Goal: Information Seeking & Learning: Check status

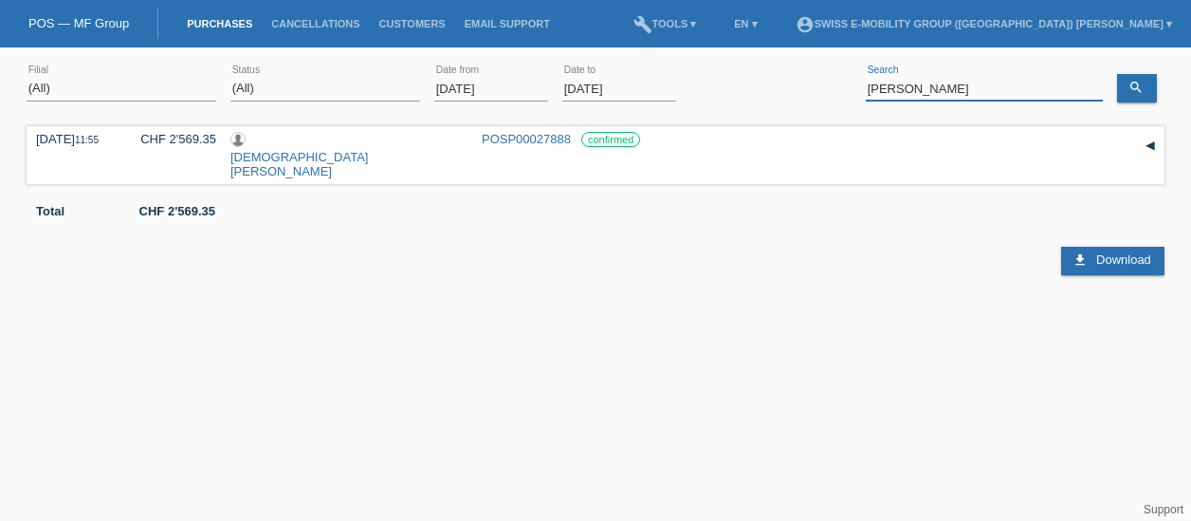
click at [982, 94] on input "[PERSON_NAME]" at bounding box center [984, 89] width 237 height 24
paste input "Cordoba [PERSON_NAME]"
click at [1147, 74] on link "search" at bounding box center [1137, 88] width 40 height 28
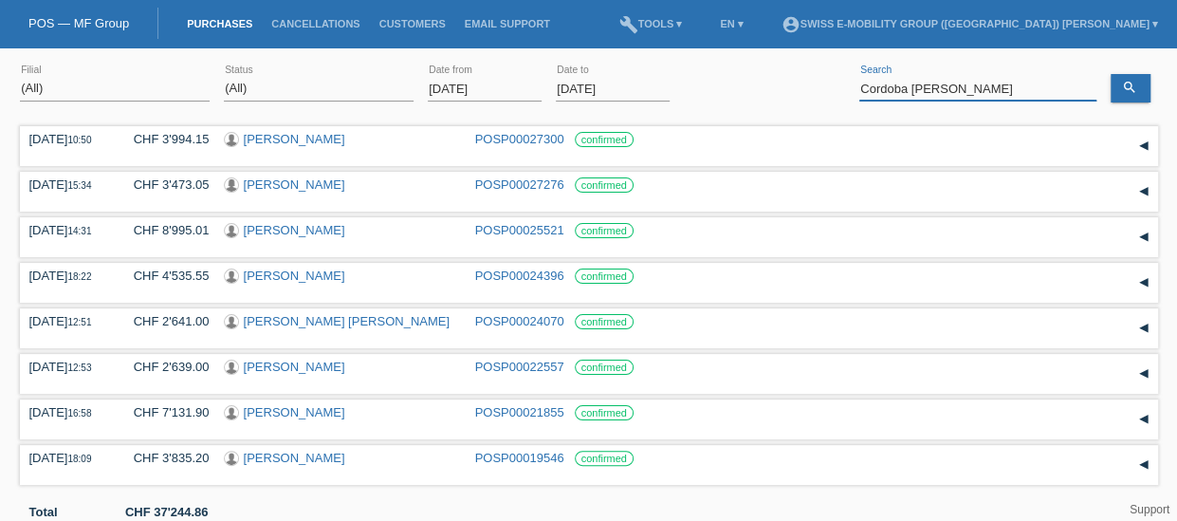
click at [937, 88] on input "Cordoba [PERSON_NAME]" at bounding box center [977, 89] width 237 height 24
click at [1120, 90] on link "search" at bounding box center [1130, 88] width 40 height 28
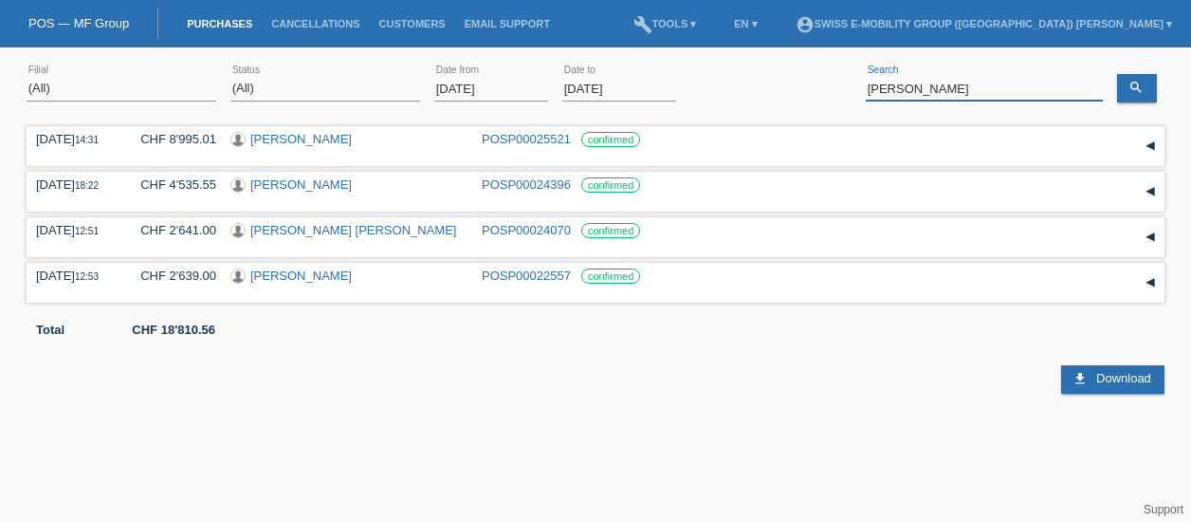
click at [982, 92] on input "[PERSON_NAME]" at bounding box center [984, 89] width 237 height 24
type input "C"
click at [1142, 84] on icon "search" at bounding box center [1135, 87] width 15 height 15
click at [905, 94] on input "[PERSON_NAME]" at bounding box center [984, 89] width 237 height 24
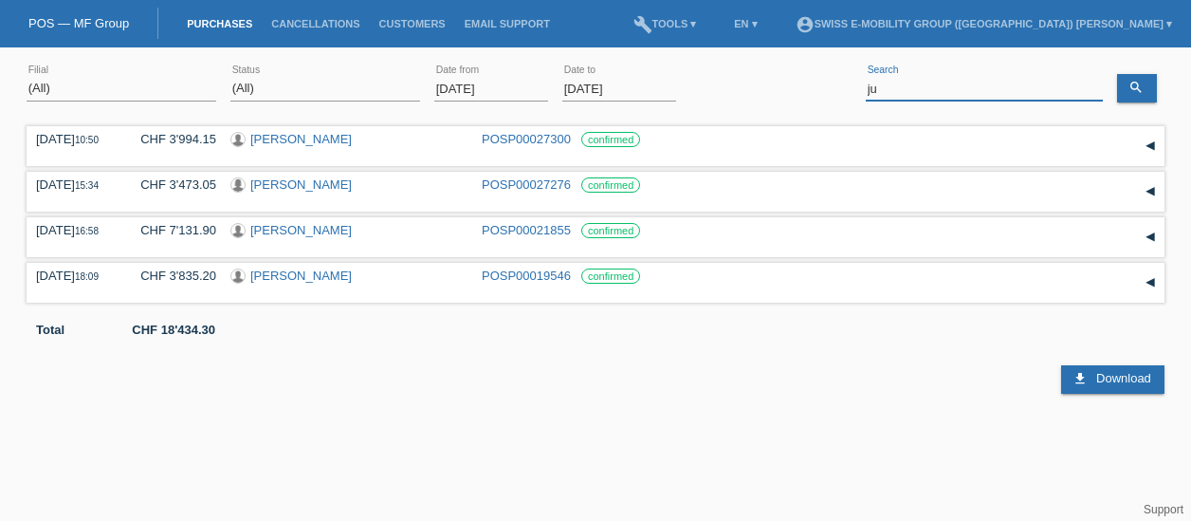
type input "j"
type input "c"
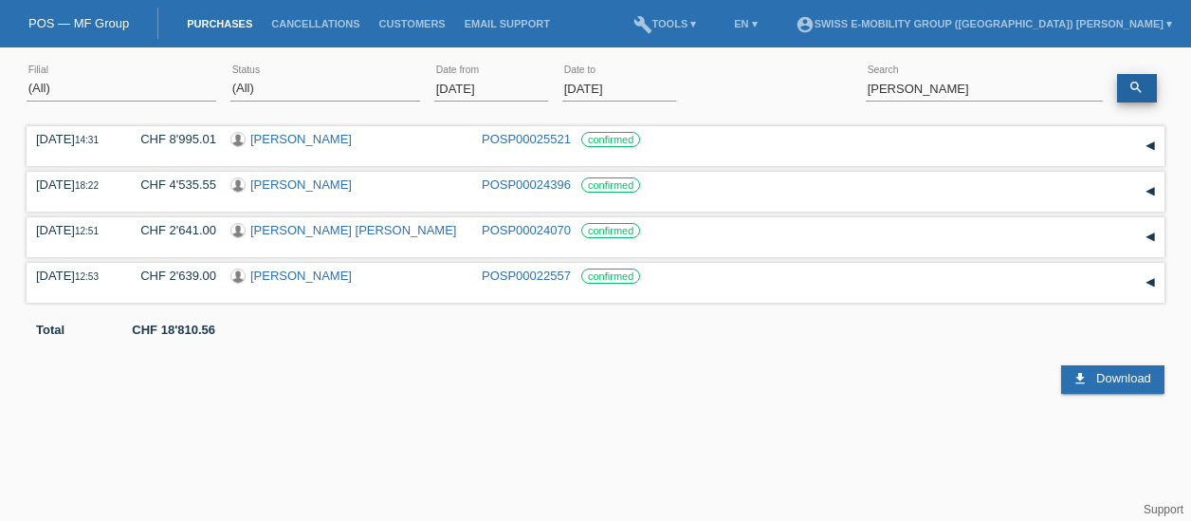
click at [1126, 98] on link "search" at bounding box center [1137, 88] width 40 height 28
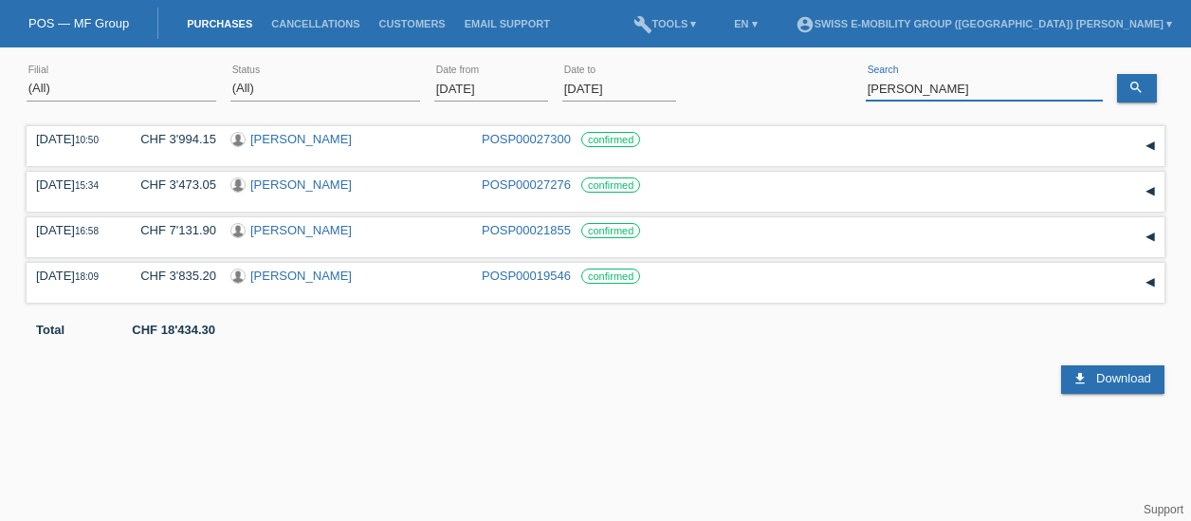
click at [928, 92] on input "[PERSON_NAME]" at bounding box center [984, 89] width 237 height 24
paste input "Cordoba [PERSON_NAME]"
click at [1126, 89] on link "search" at bounding box center [1137, 88] width 40 height 28
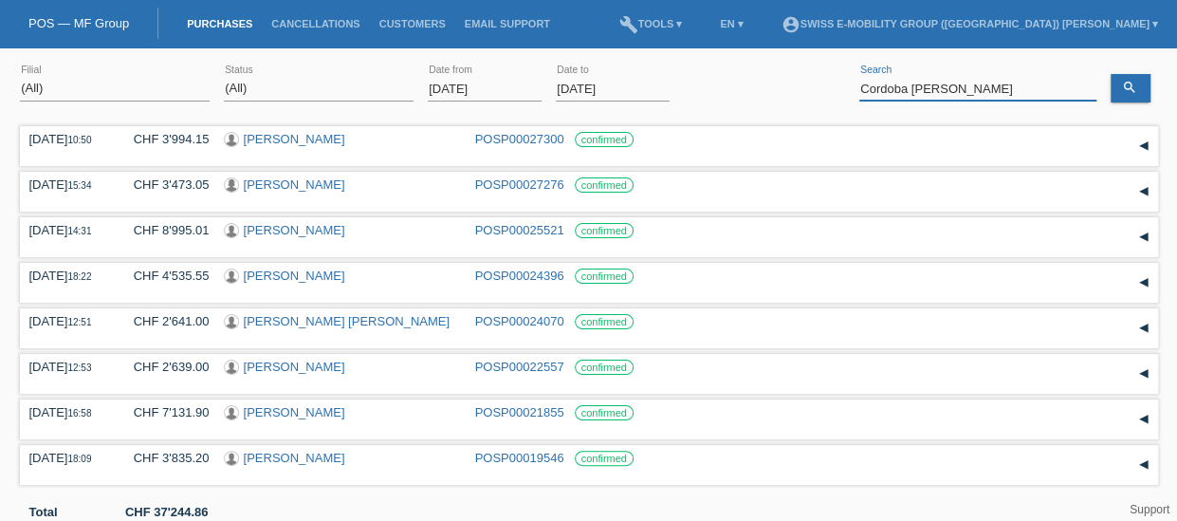
click at [1003, 88] on input "Cordoba [PERSON_NAME]" at bounding box center [977, 89] width 237 height 24
paste input "[PERSON_NAME]"
type input "[PERSON_NAME]"
click at [1136, 93] on link "search" at bounding box center [1130, 88] width 40 height 28
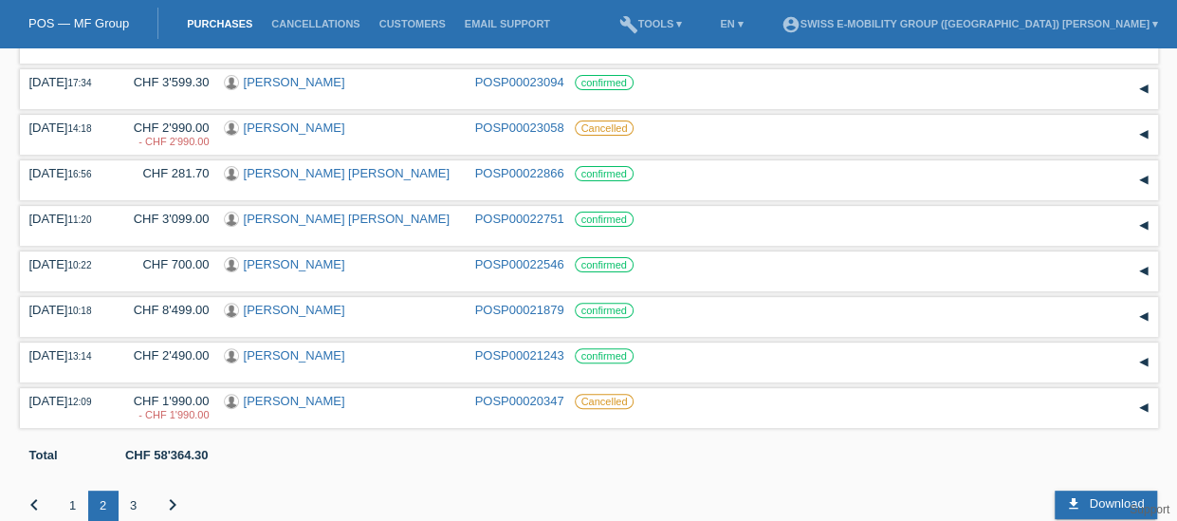
scroll to position [182, 0]
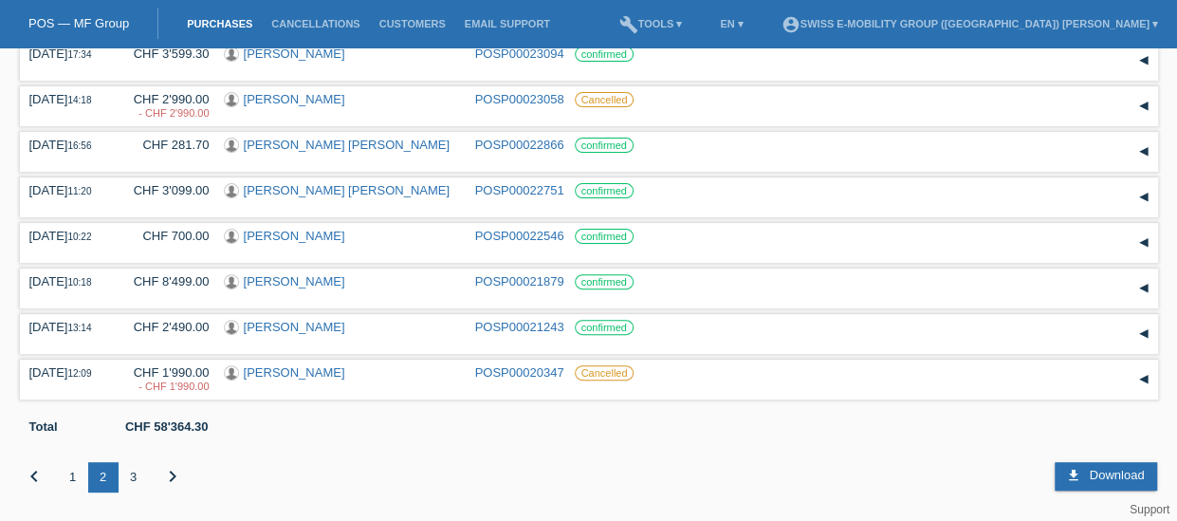
click at [133, 481] on div "3" at bounding box center [134, 477] width 30 height 30
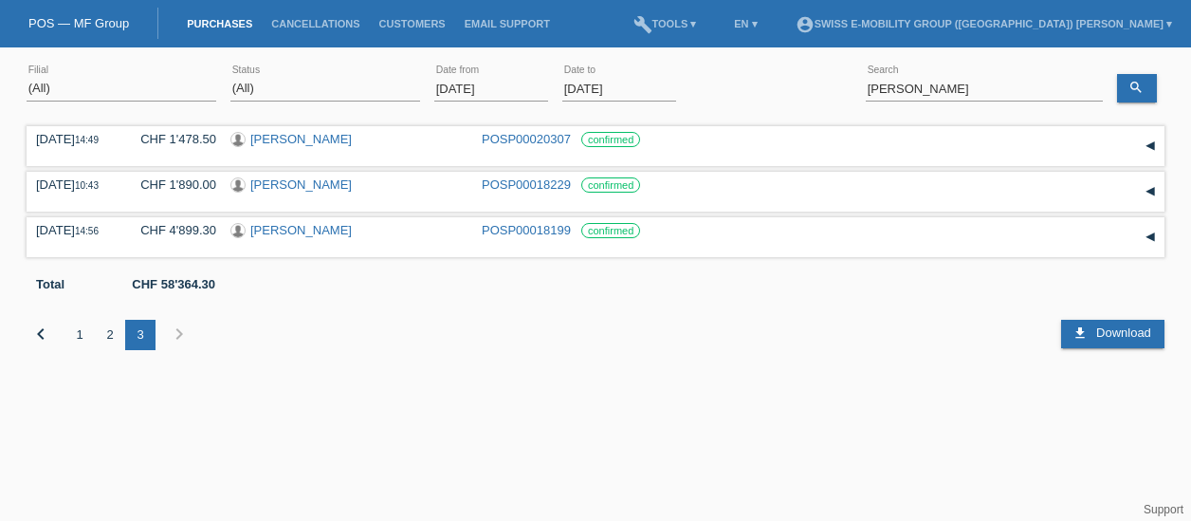
click at [77, 338] on div "1" at bounding box center [79, 335] width 30 height 30
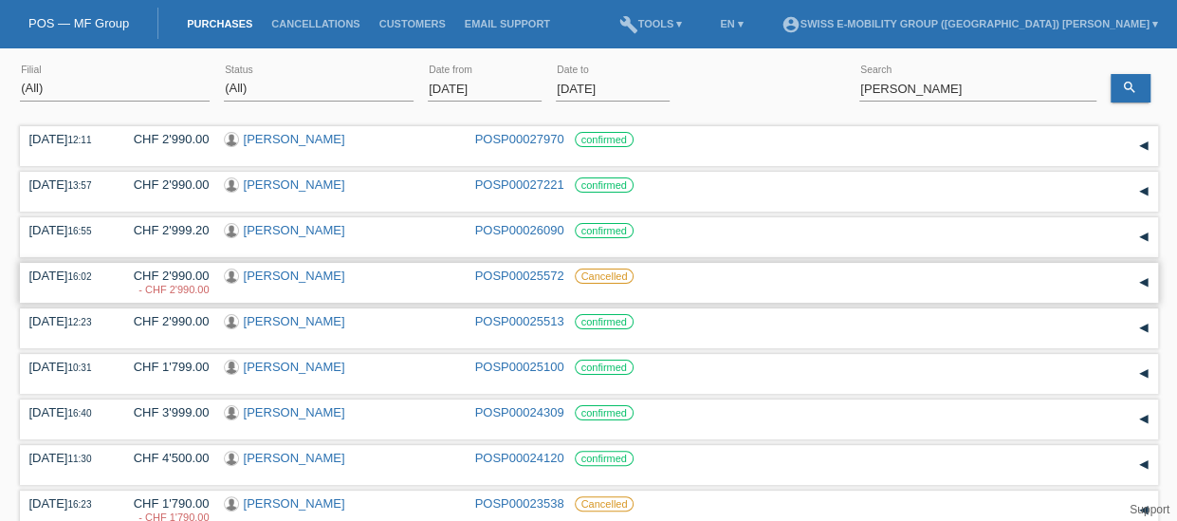
drag, startPoint x: 22, startPoint y: 270, endPoint x: 630, endPoint y: 277, distance: 607.8
click at [630, 277] on div "[DATE] 16:02 CHF 2'990.00 - CHF 2'990.00 [PERSON_NAME] Cancelled" at bounding box center [589, 283] width 1138 height 40
copy div "[DATE] 16:02 CHF 2'990.00 - CHF 2'990.00 [PERSON_NAME] POSP00025572 Cancelled"
